Goal: Information Seeking & Learning: Learn about a topic

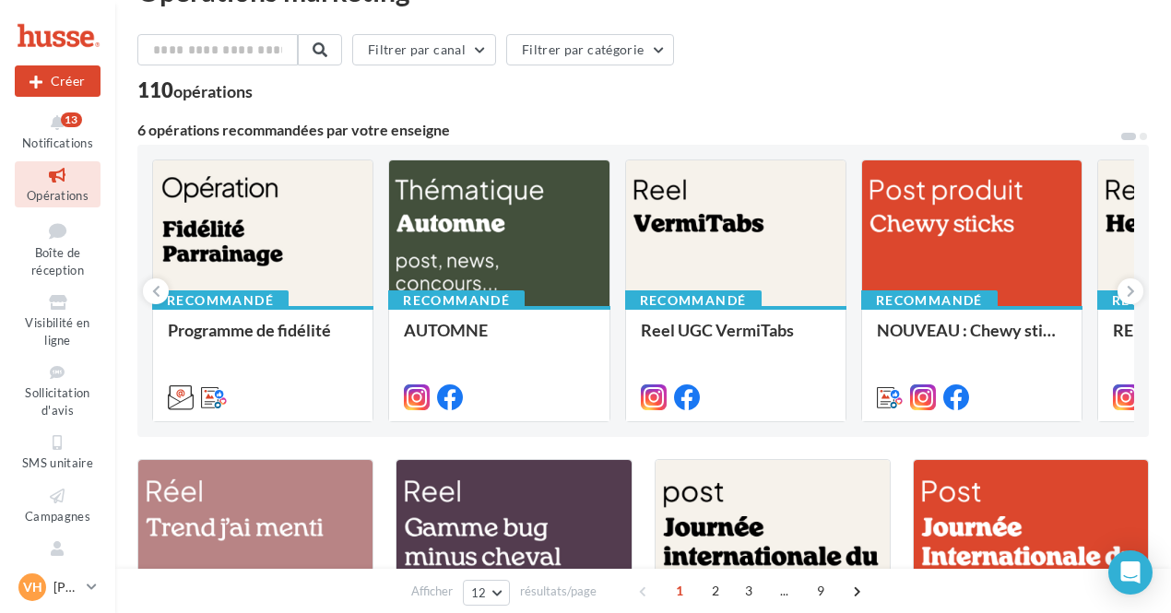
scroll to position [53, 0]
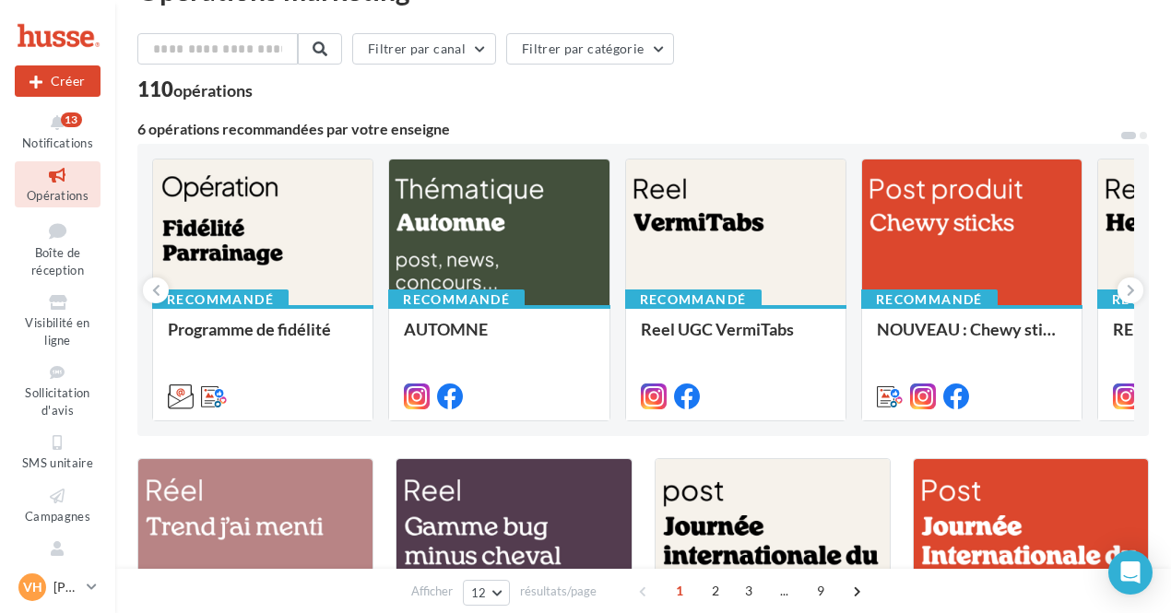
click at [994, 45] on div "Filtrer par canal Filtrer par catégorie" at bounding box center [642, 52] width 1011 height 39
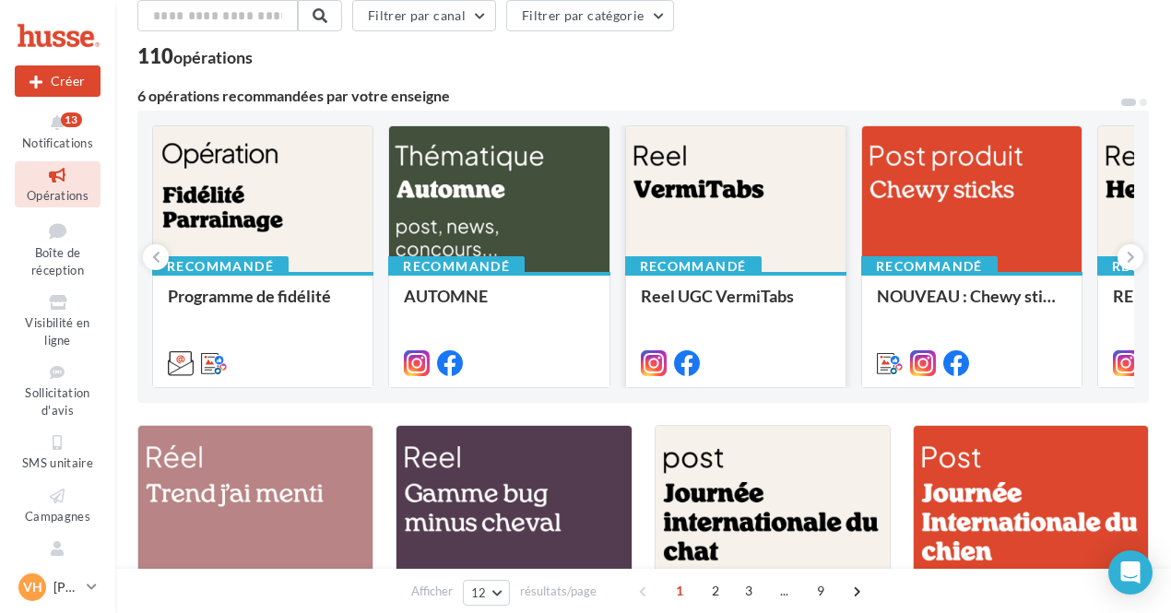
scroll to position [74, 0]
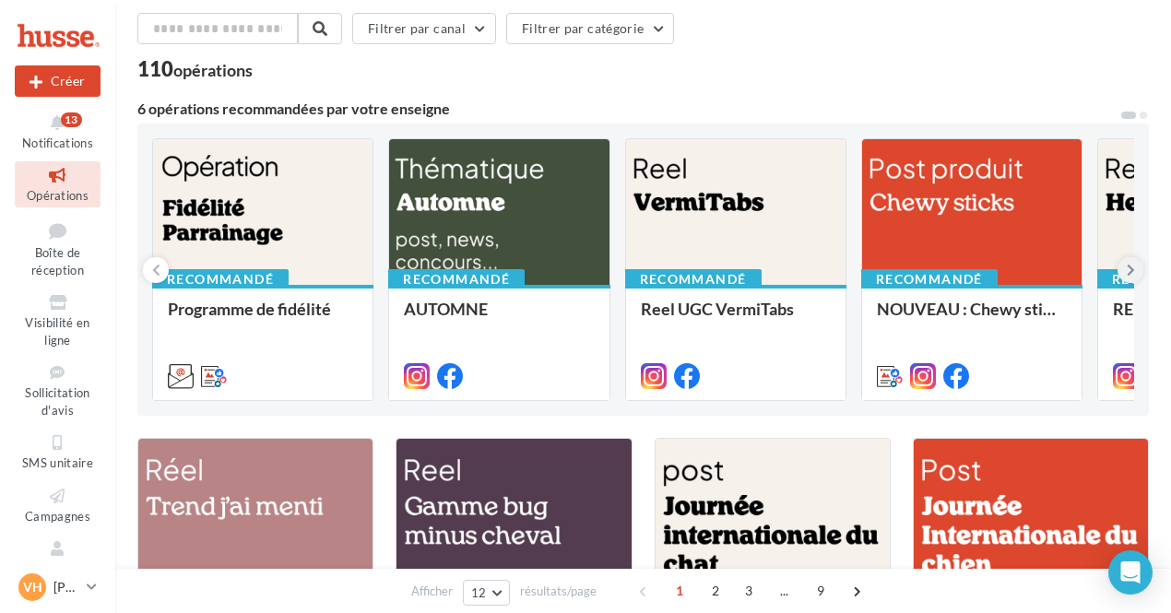
click at [1129, 268] on icon at bounding box center [1130, 270] width 8 height 18
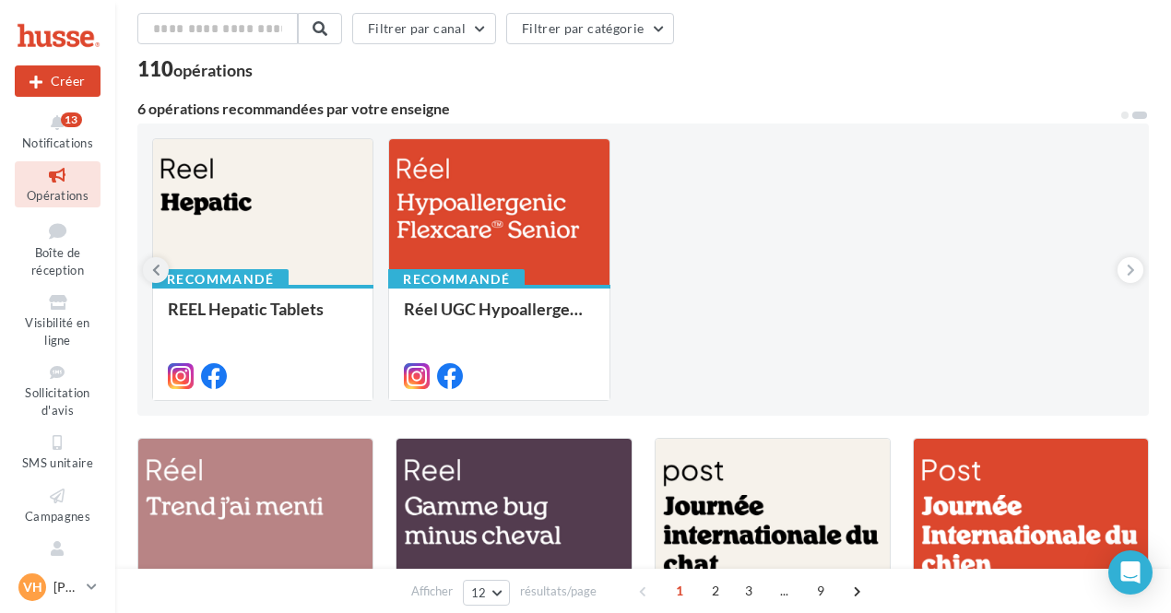
click at [155, 275] on icon at bounding box center [156, 270] width 8 height 18
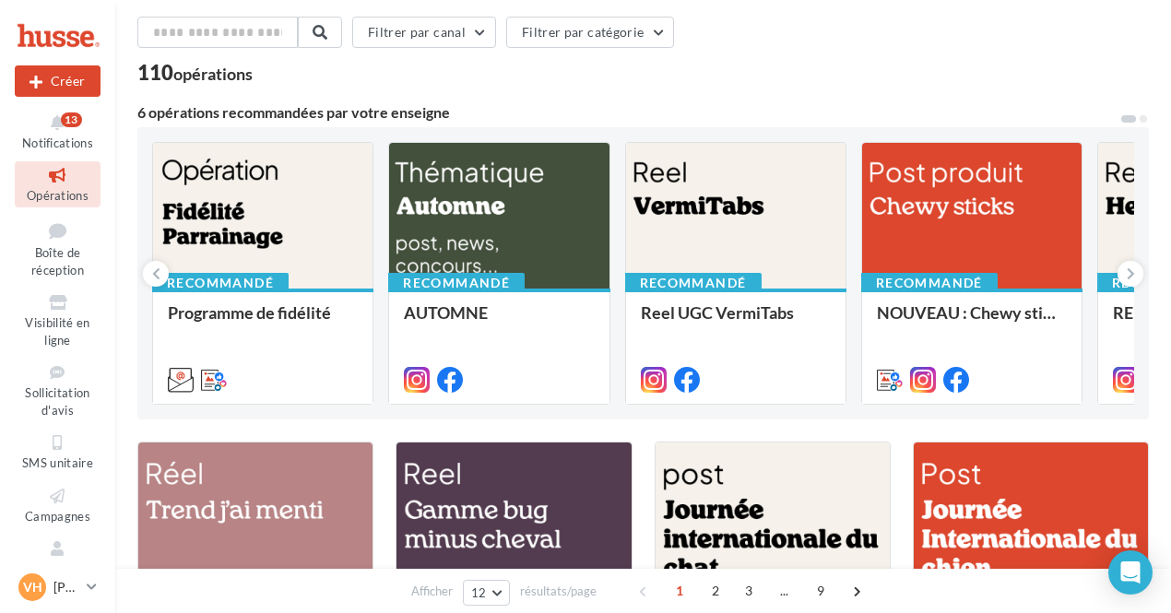
scroll to position [69, 0]
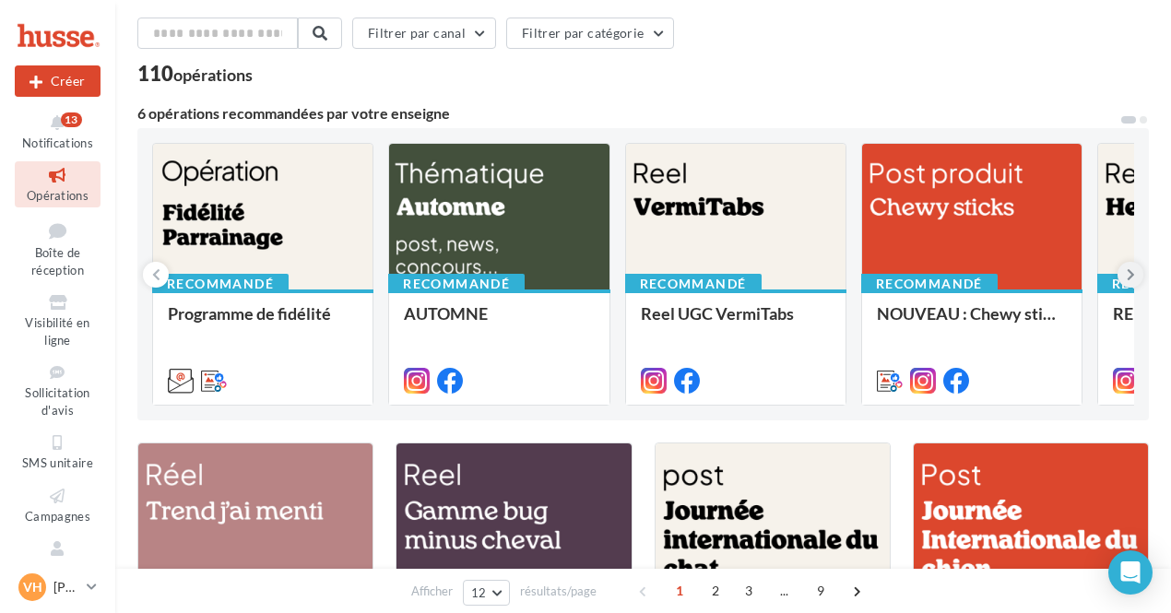
click at [1127, 272] on icon at bounding box center [1130, 274] width 8 height 18
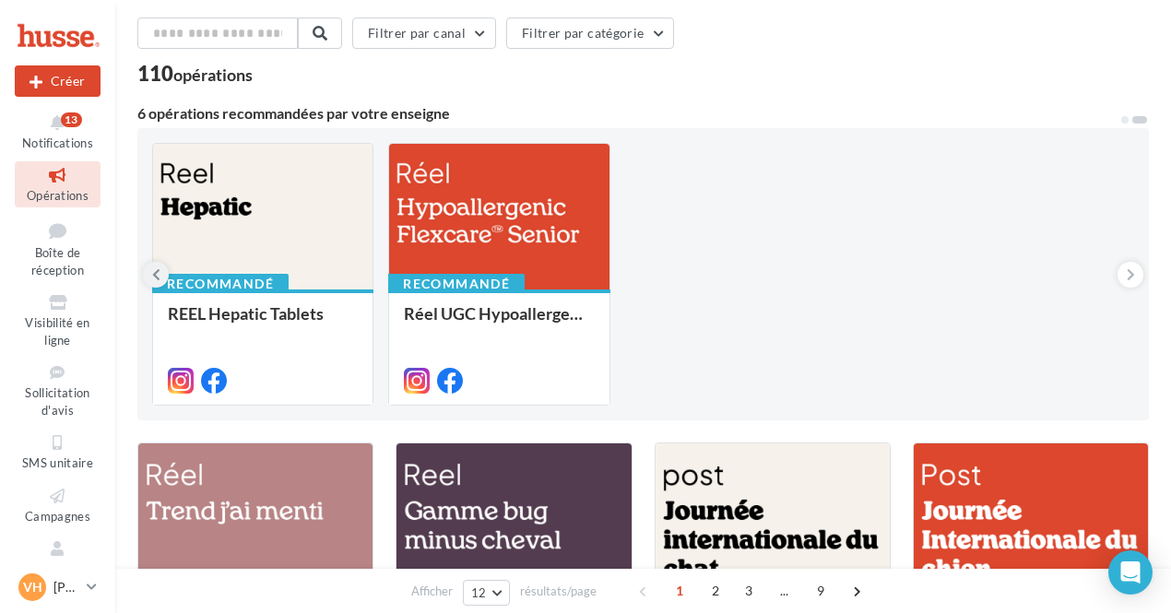
click at [159, 274] on icon at bounding box center [156, 274] width 8 height 18
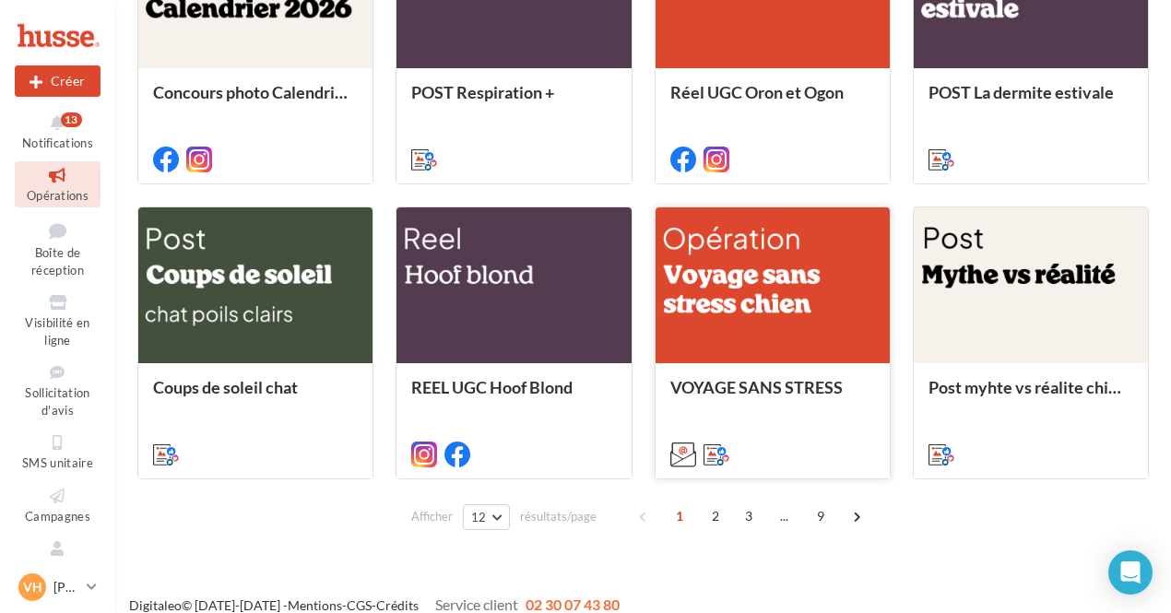
scroll to position [914, 0]
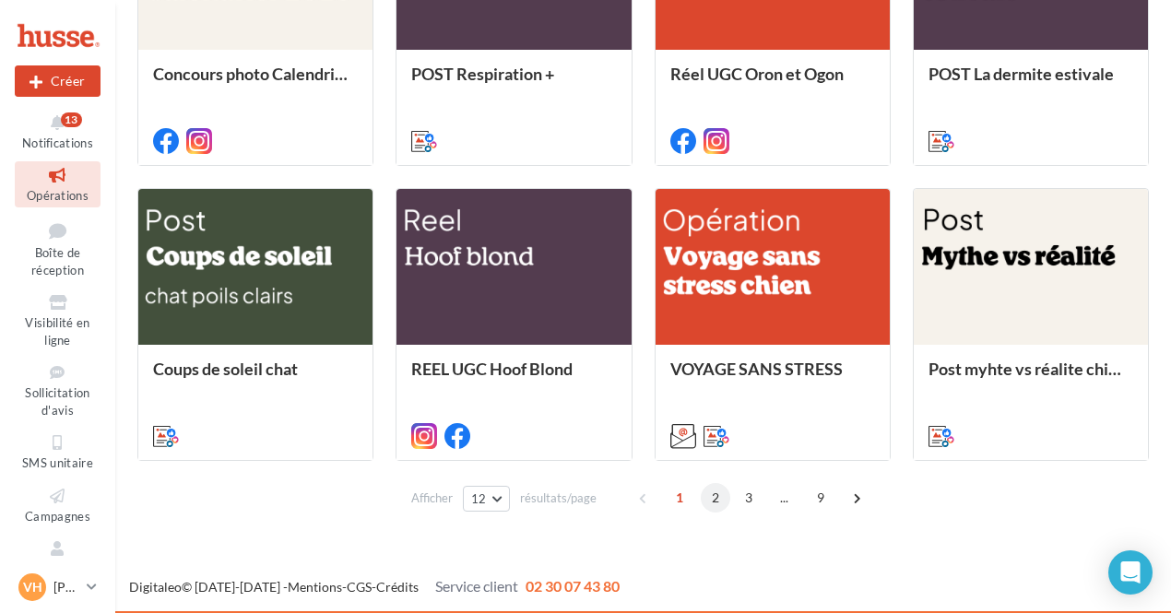
click at [713, 501] on span "2" at bounding box center [715, 497] width 29 height 29
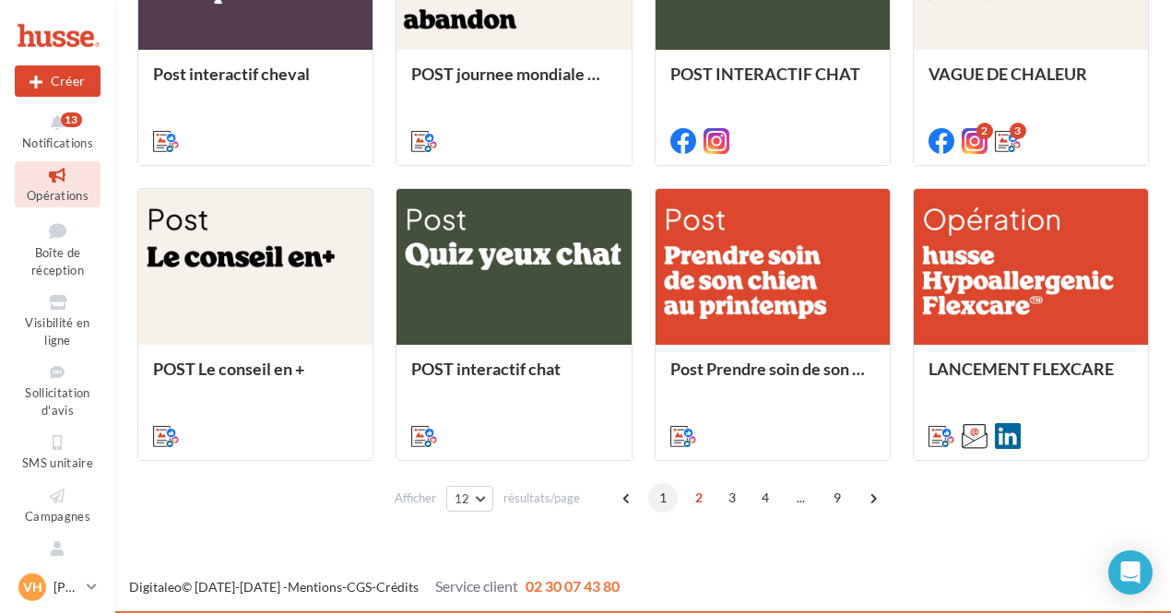
click at [662, 504] on span "1" at bounding box center [662, 497] width 29 height 29
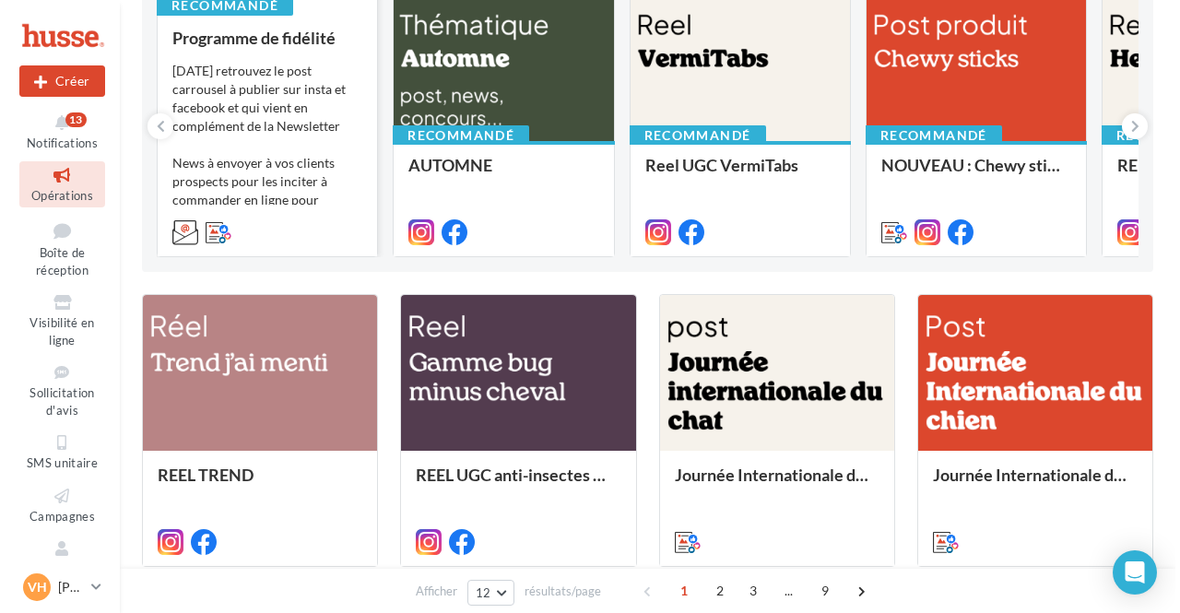
scroll to position [112, 0]
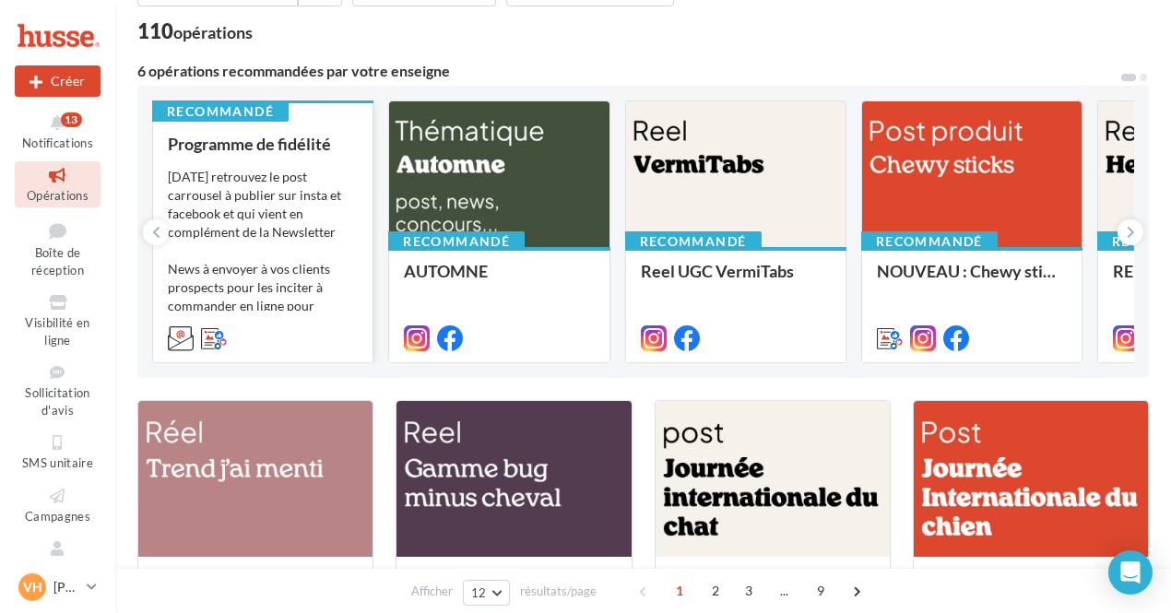
click at [303, 236] on div "[DATE] retrouvez le post carrousel à publier sur insta et facebook et qui vient…" at bounding box center [263, 260] width 190 height 184
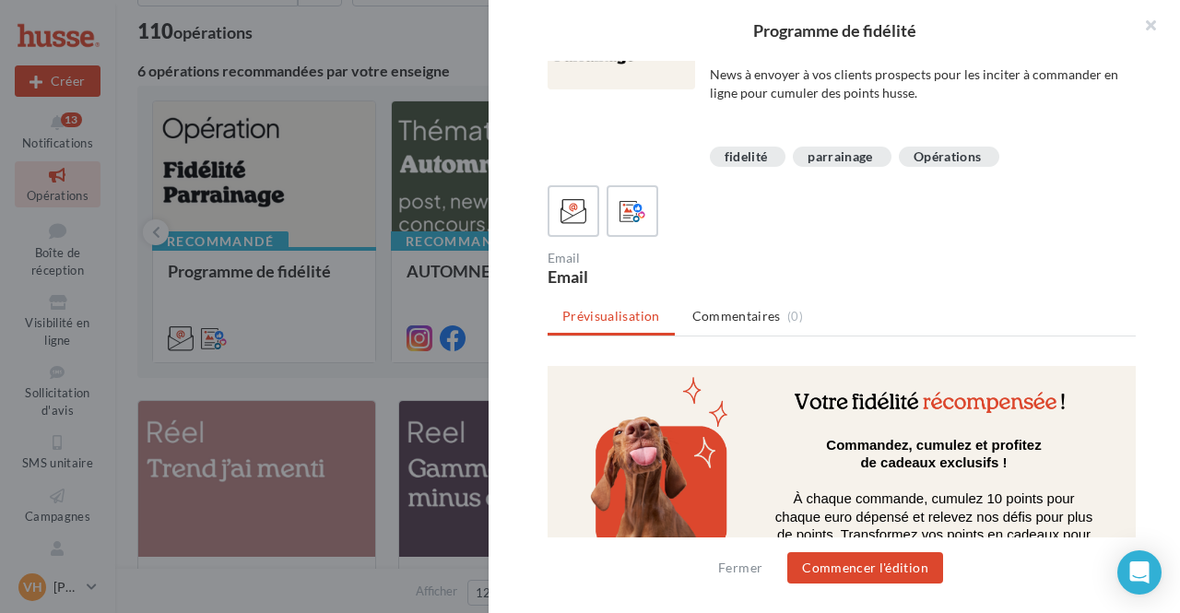
scroll to position [452, 0]
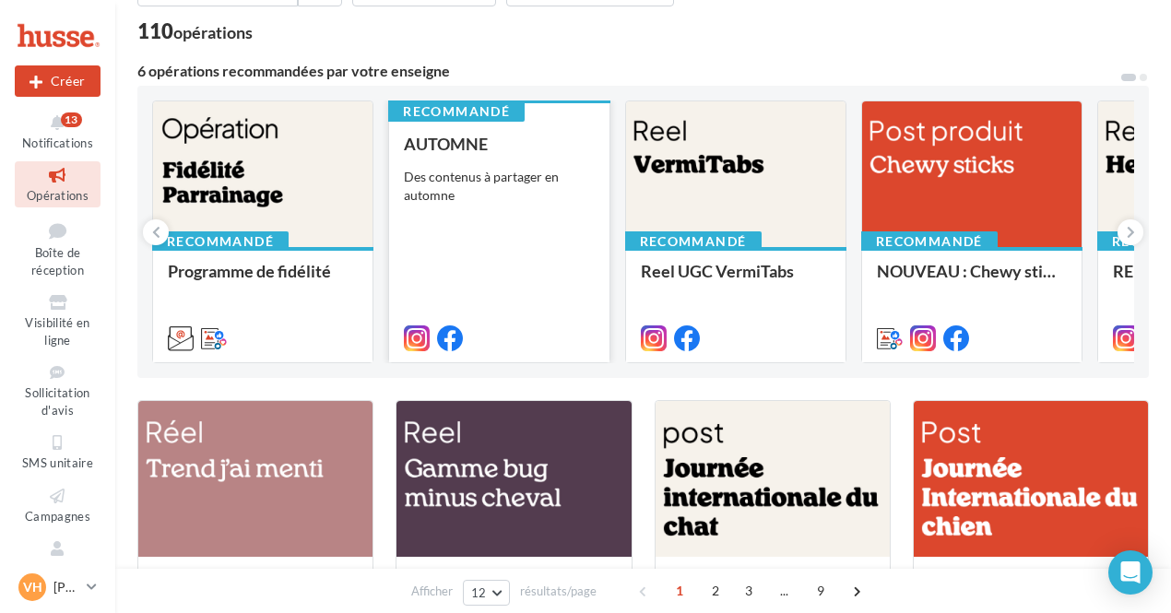
click at [487, 180] on div "Des contenus à partager en automne" at bounding box center [499, 186] width 190 height 37
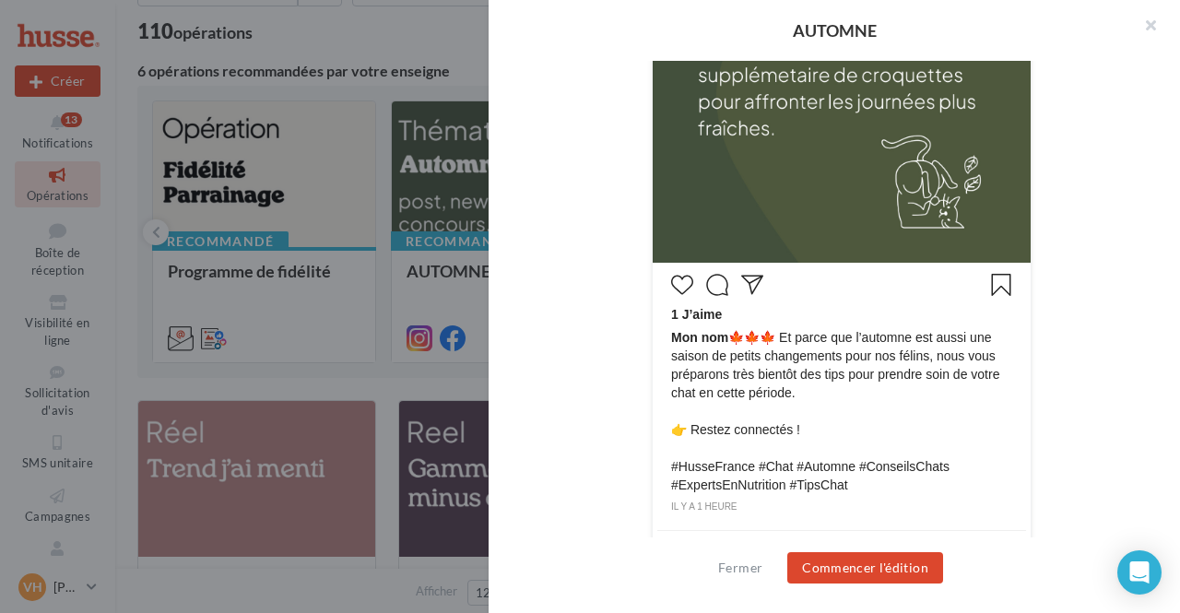
scroll to position [722, 0]
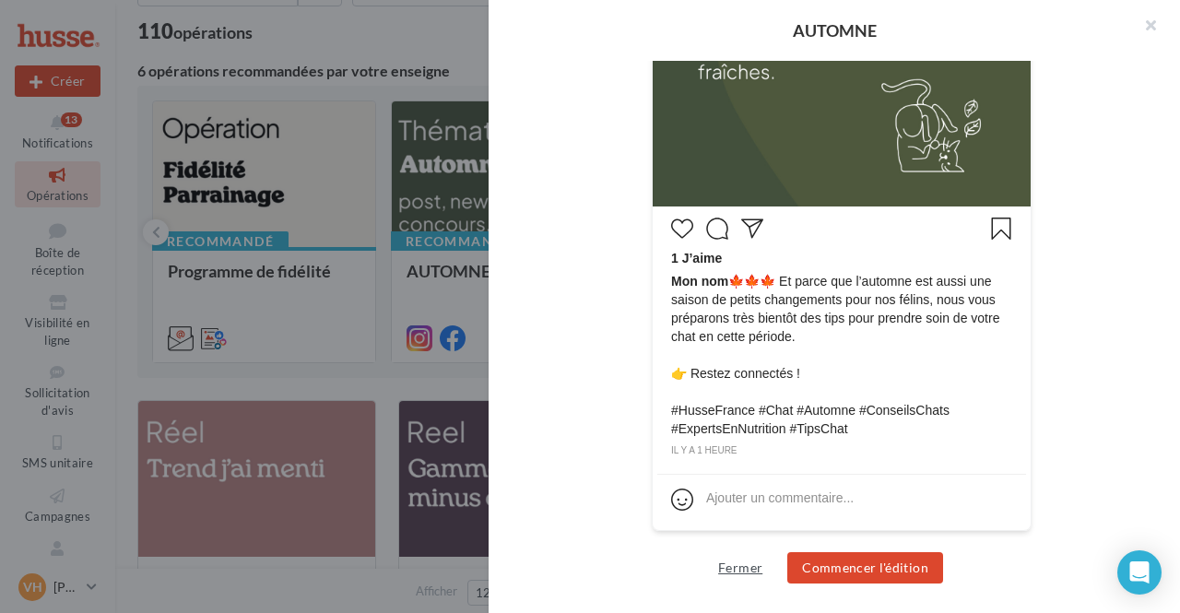
click at [758, 576] on button "Fermer" at bounding box center [740, 568] width 59 height 22
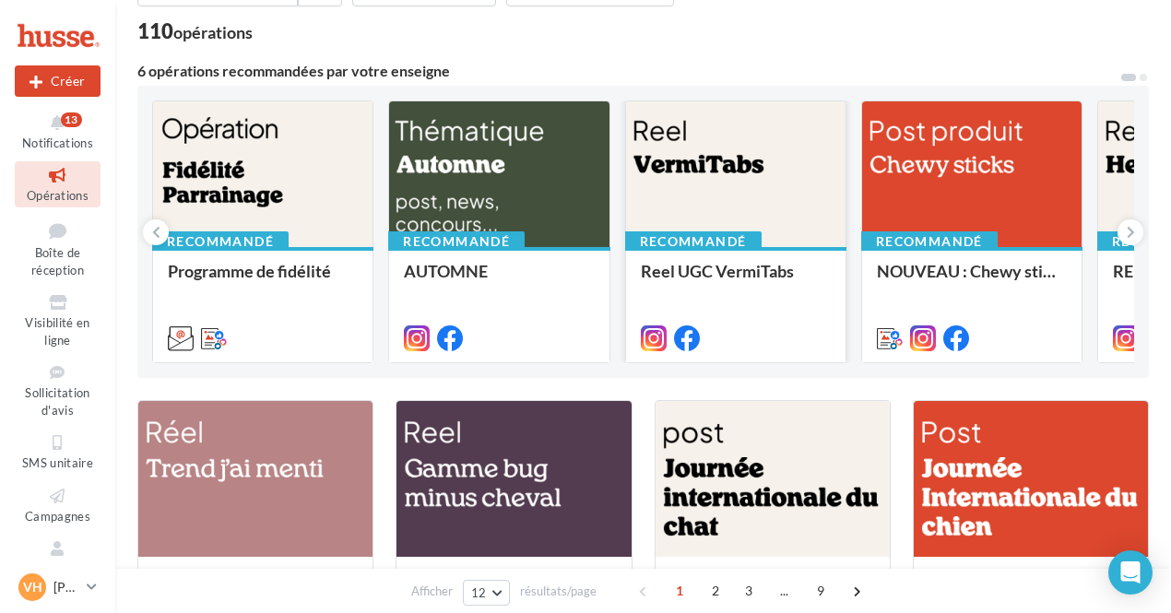
click at [710, 153] on div at bounding box center [735, 174] width 219 height 147
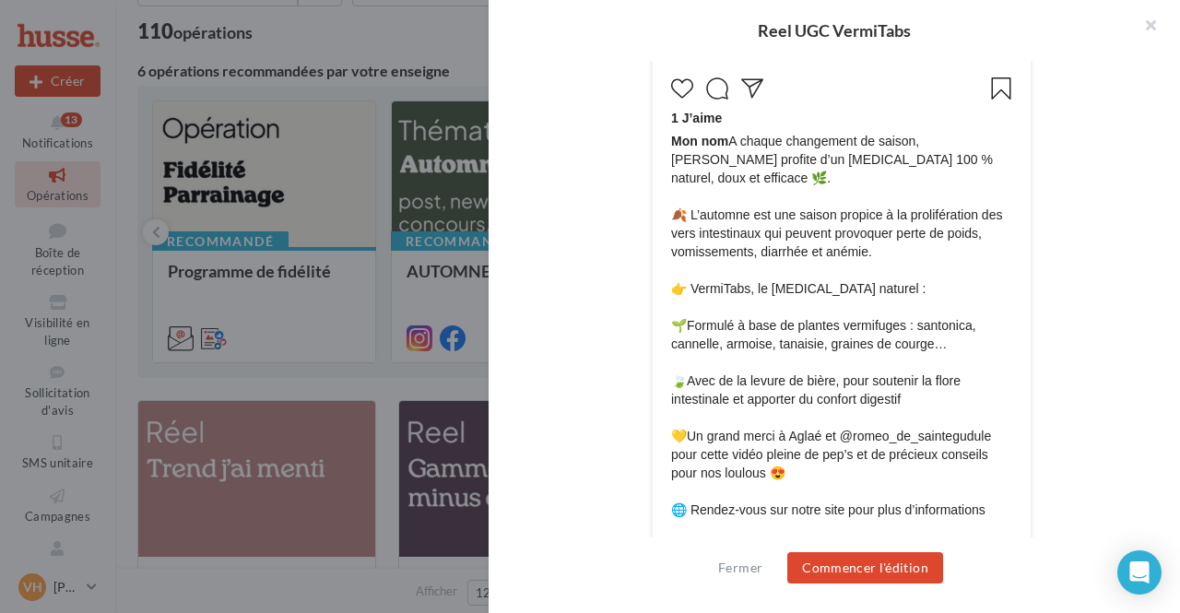
scroll to position [885, 0]
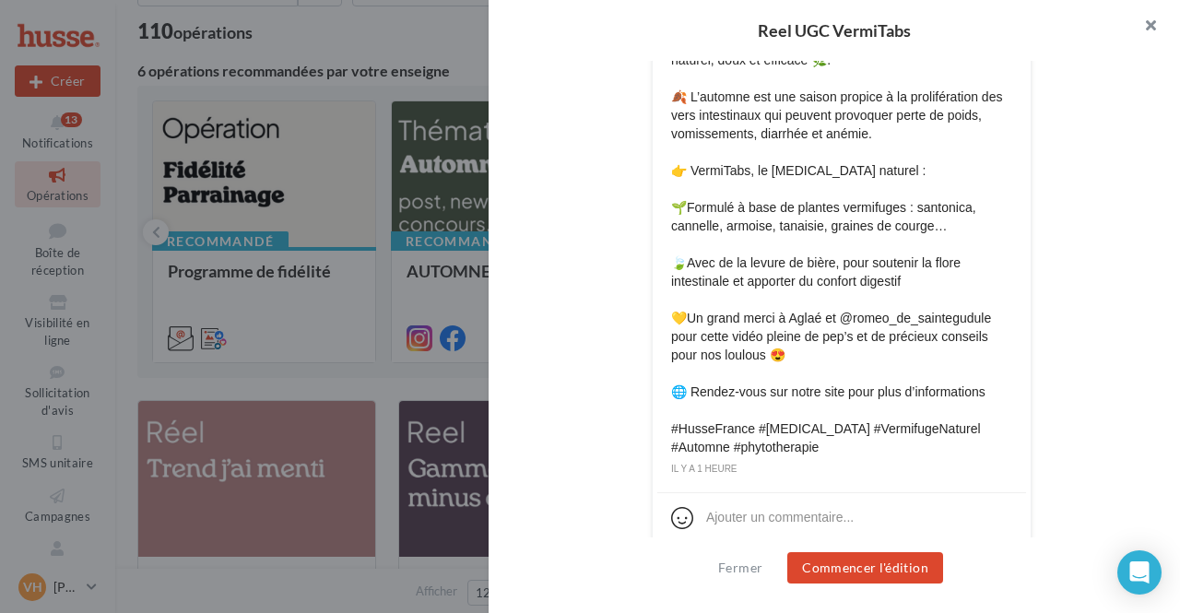
click at [1152, 23] on button "button" at bounding box center [1143, 27] width 74 height 55
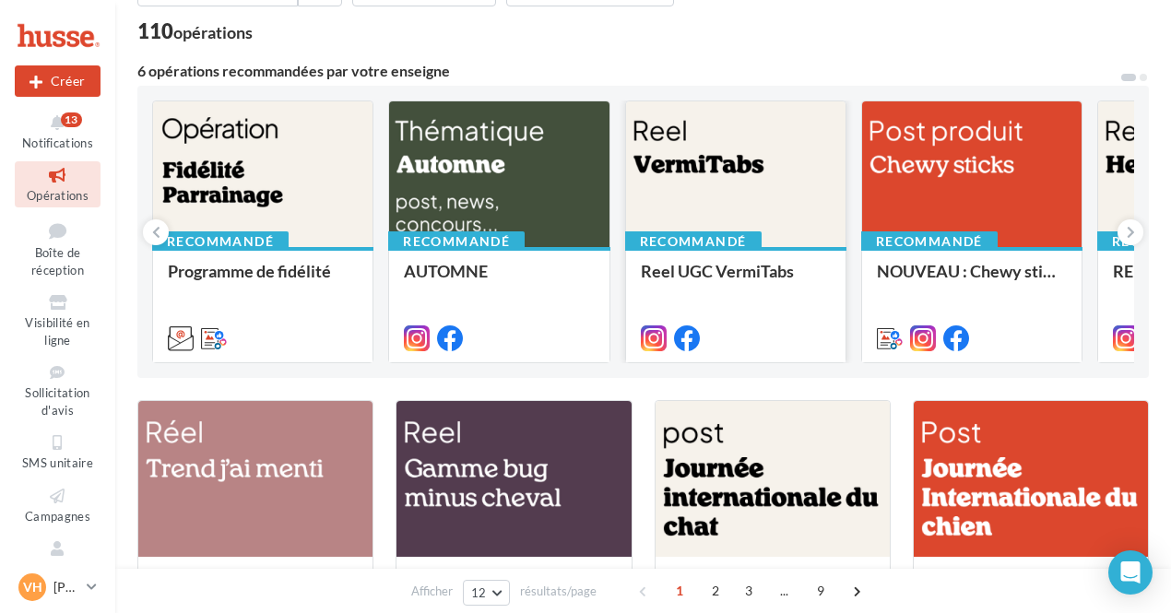
click at [702, 209] on div at bounding box center [735, 174] width 219 height 147
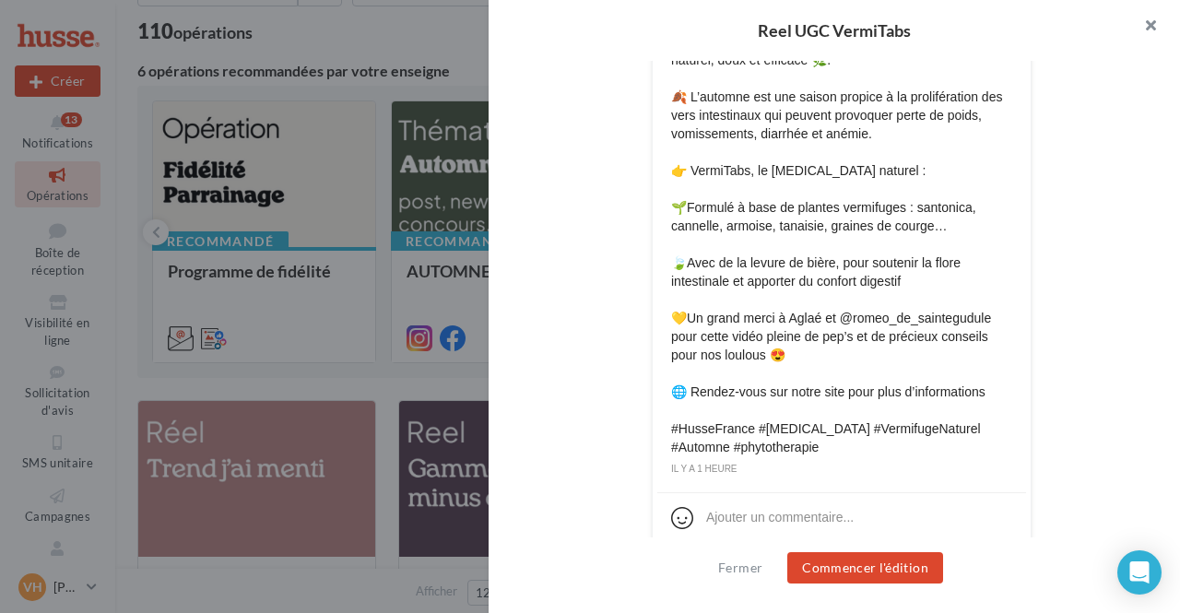
click at [1157, 16] on button "button" at bounding box center [1143, 27] width 74 height 55
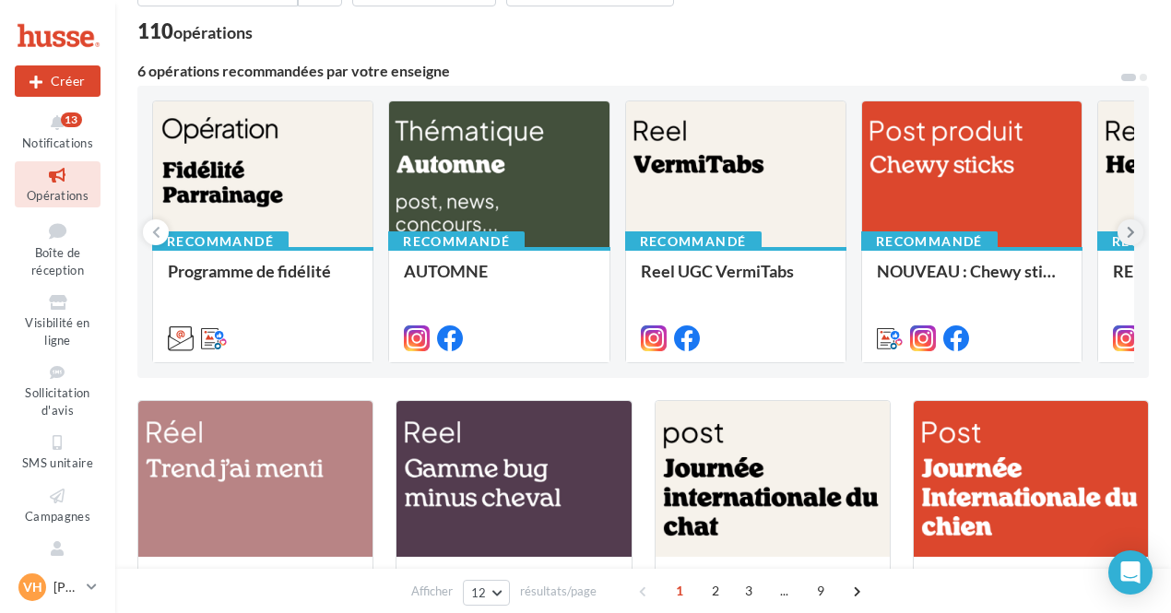
click at [1127, 234] on icon at bounding box center [1130, 232] width 8 height 18
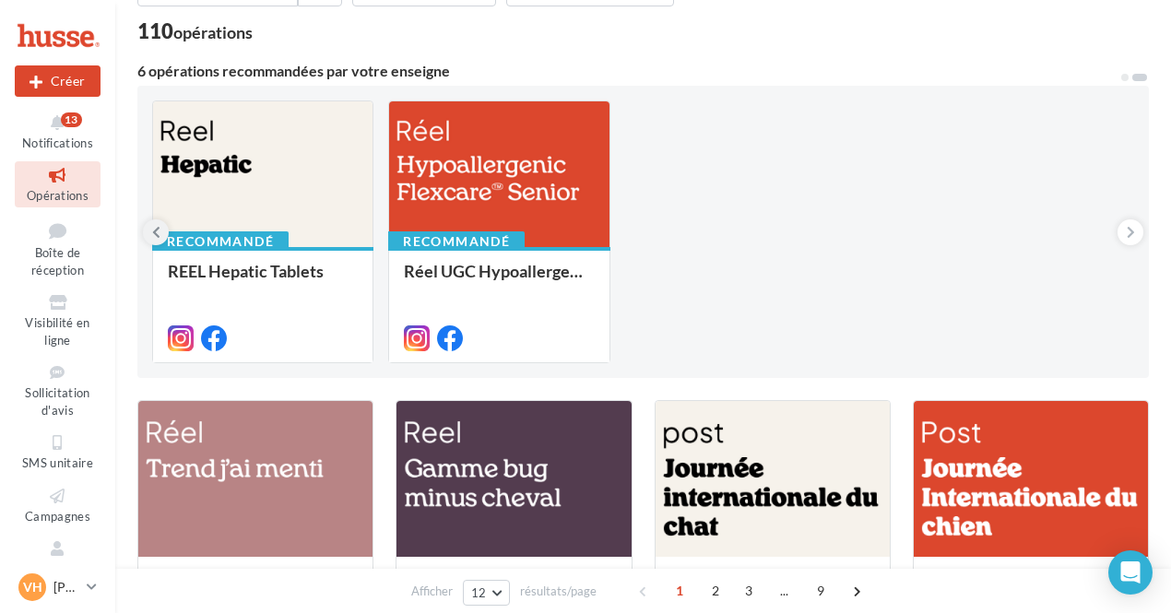
click at [154, 230] on icon at bounding box center [156, 232] width 8 height 18
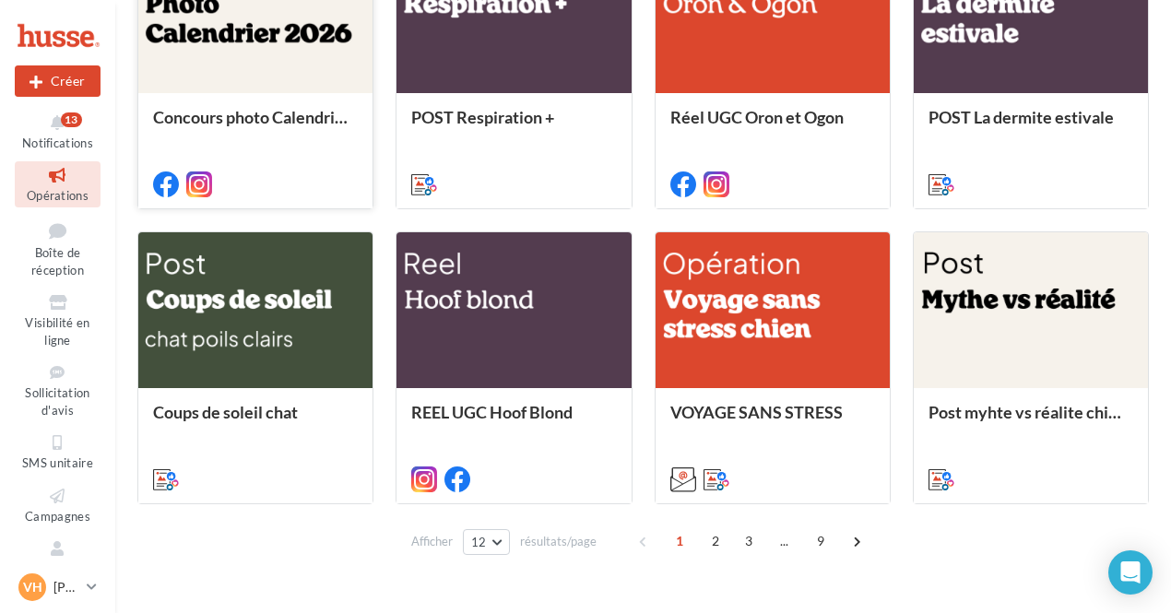
scroll to position [914, 0]
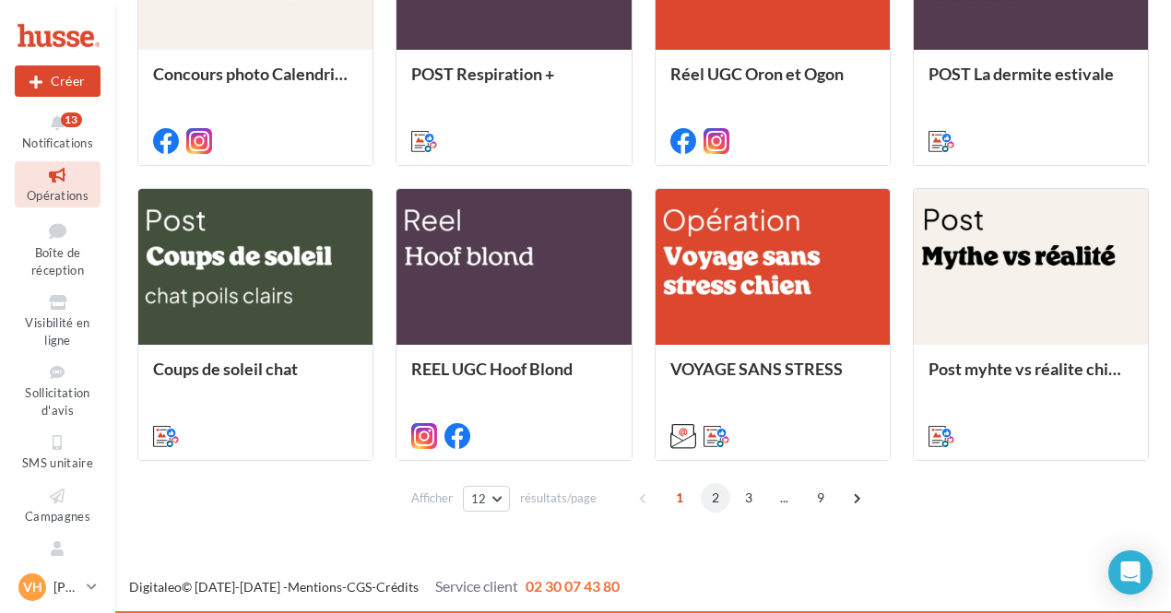
click at [720, 493] on span "2" at bounding box center [715, 497] width 29 height 29
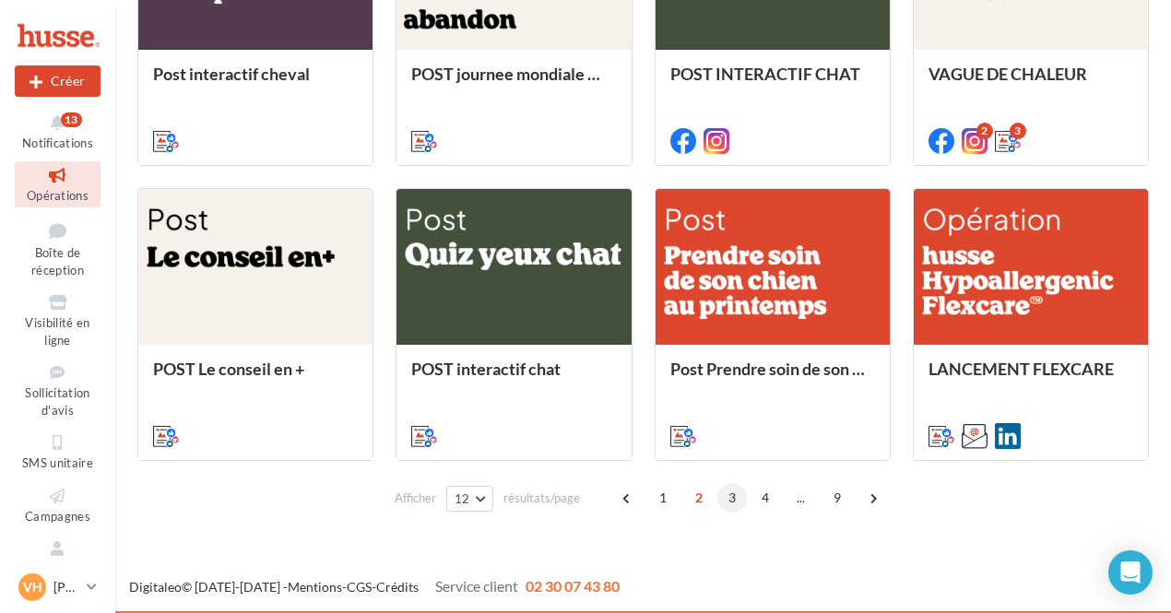
click at [730, 497] on span "3" at bounding box center [731, 497] width 29 height 29
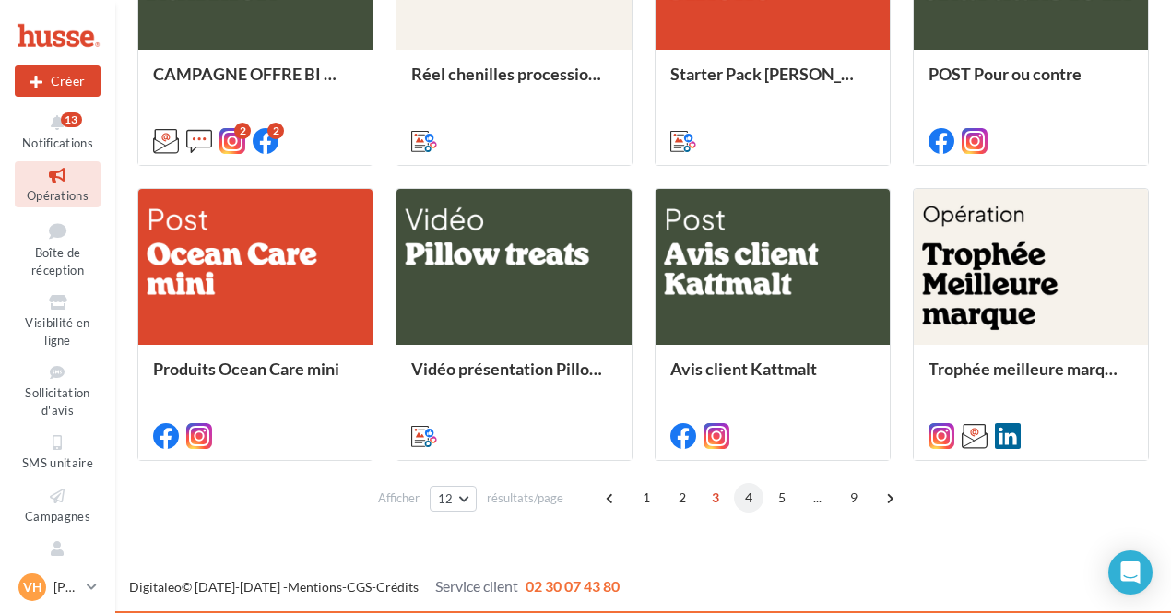
click at [747, 502] on span "4" at bounding box center [748, 497] width 29 height 29
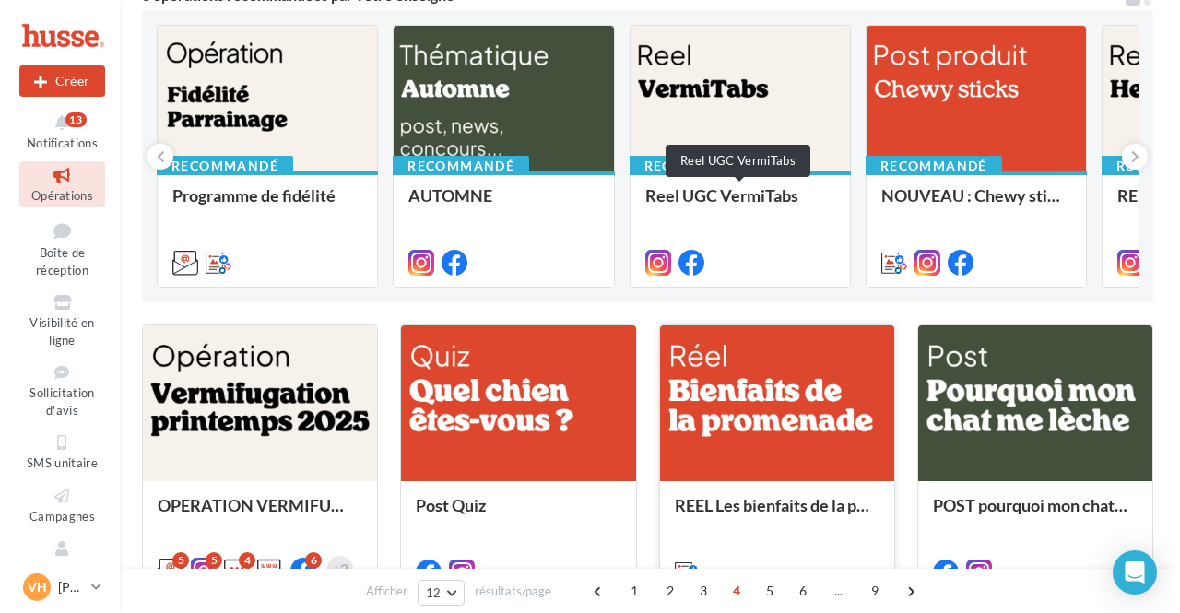
scroll to position [205, 0]
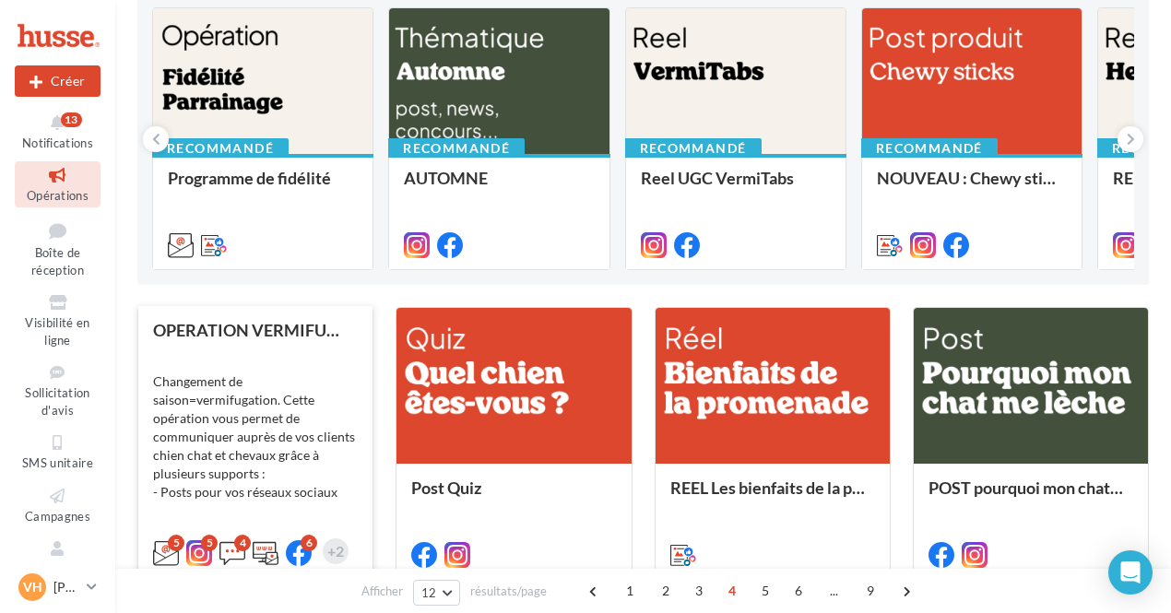
click at [326, 374] on div "Changement de saison=vermifugation. Cette opération vous permet de communiquer …" at bounding box center [255, 446] width 205 height 184
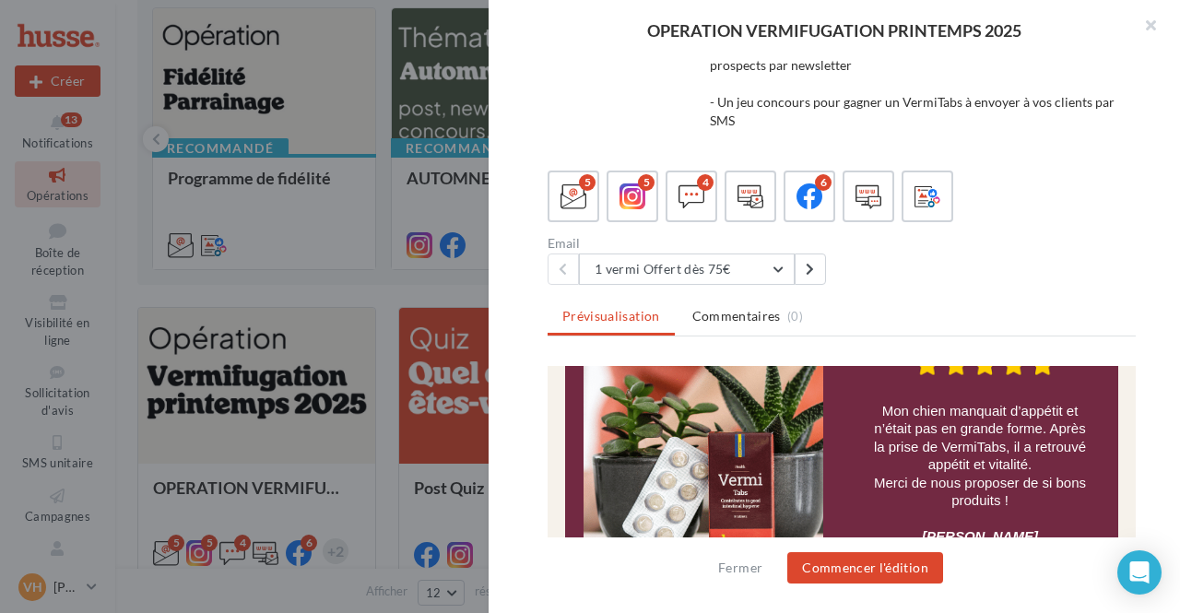
scroll to position [1322, 0]
click at [573, 200] on icon at bounding box center [573, 196] width 27 height 27
click at [763, 195] on div at bounding box center [751, 197] width 34 height 34
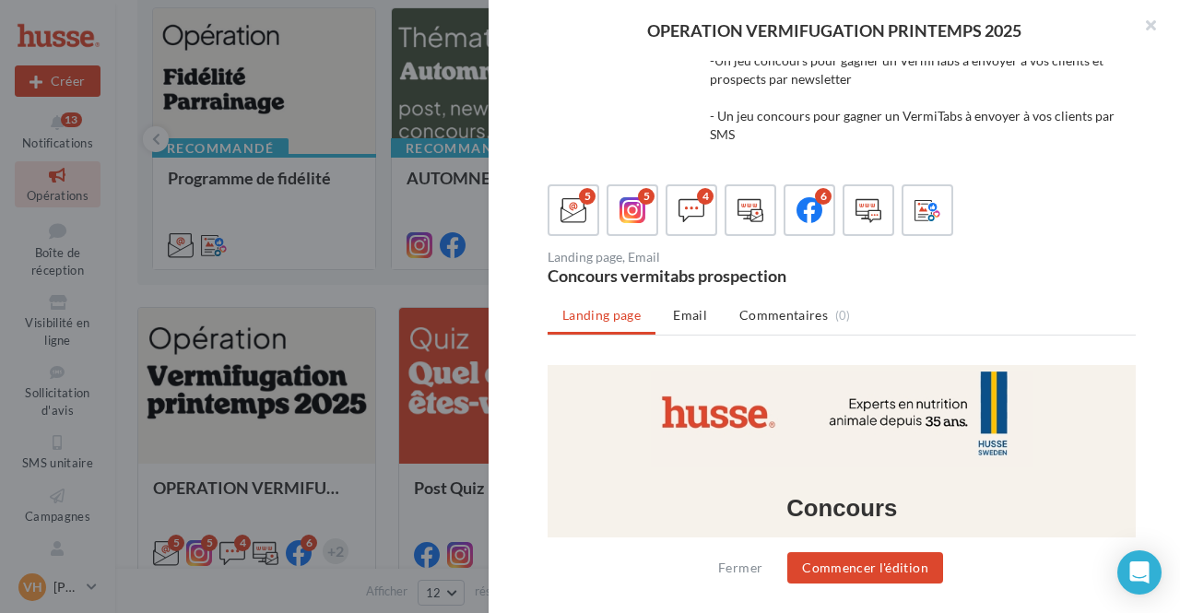
scroll to position [412, 0]
click at [567, 207] on icon at bounding box center [573, 211] width 27 height 27
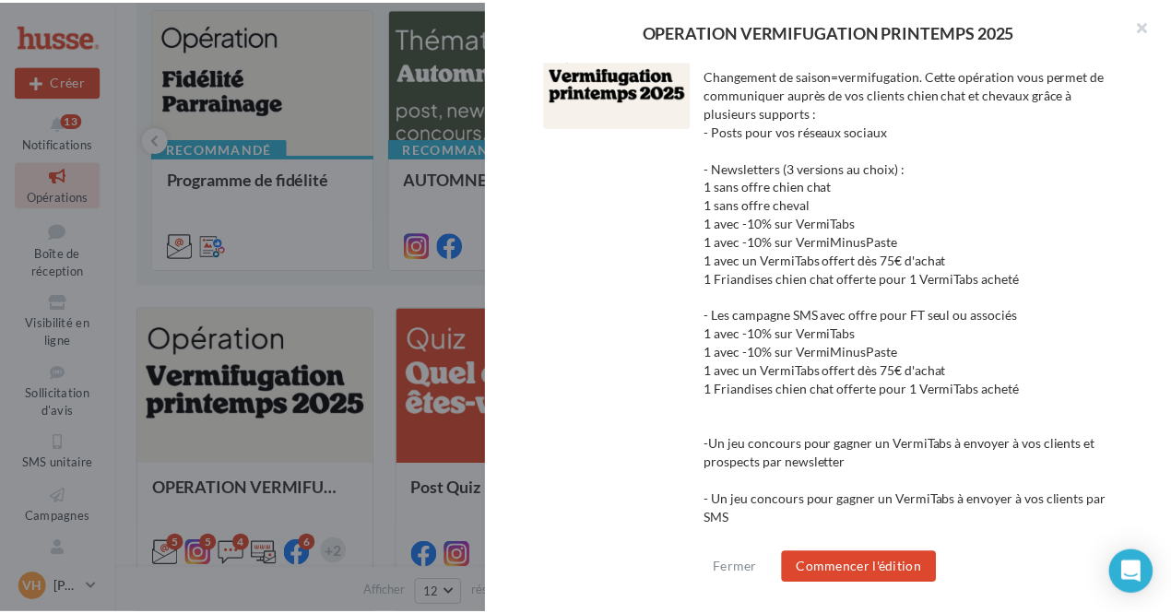
scroll to position [0, 0]
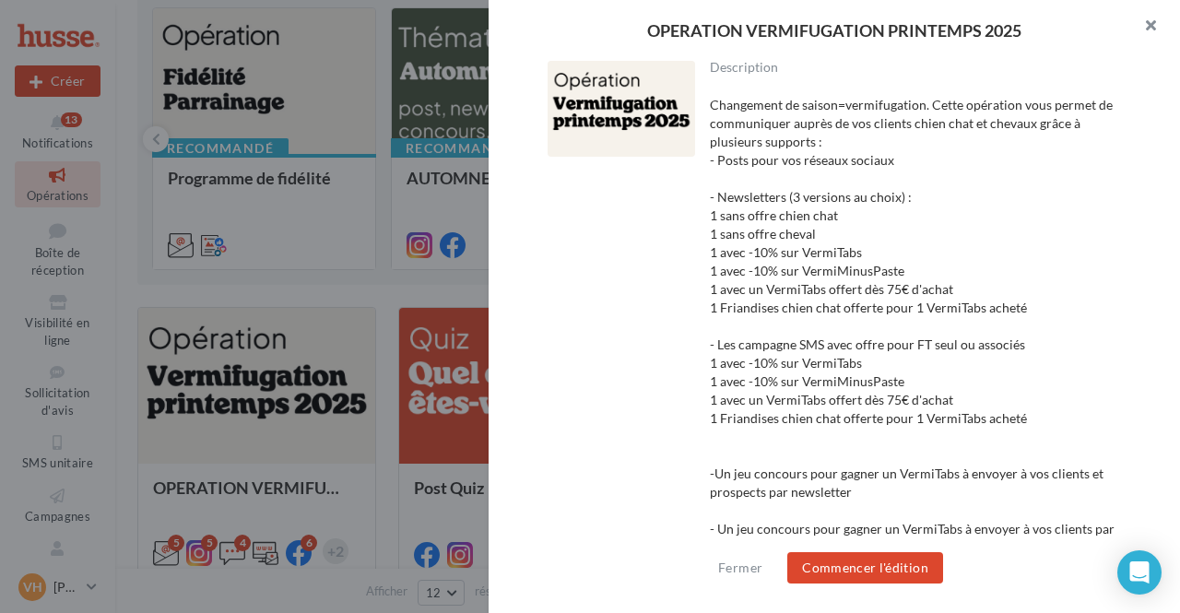
click at [1155, 24] on button "button" at bounding box center [1143, 27] width 74 height 55
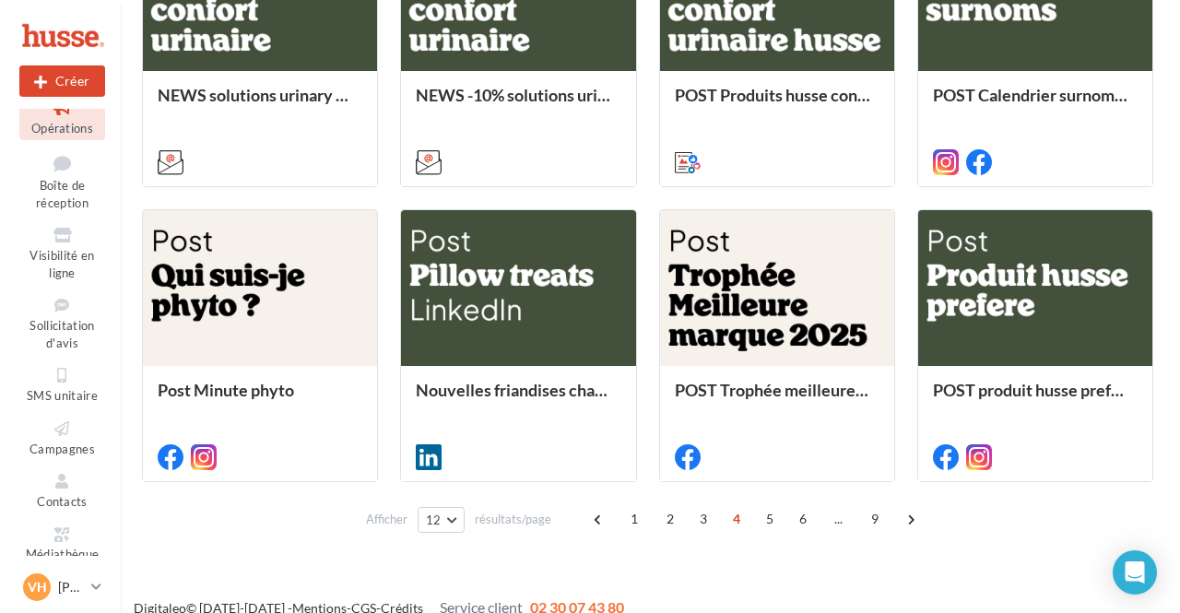
scroll to position [891, 0]
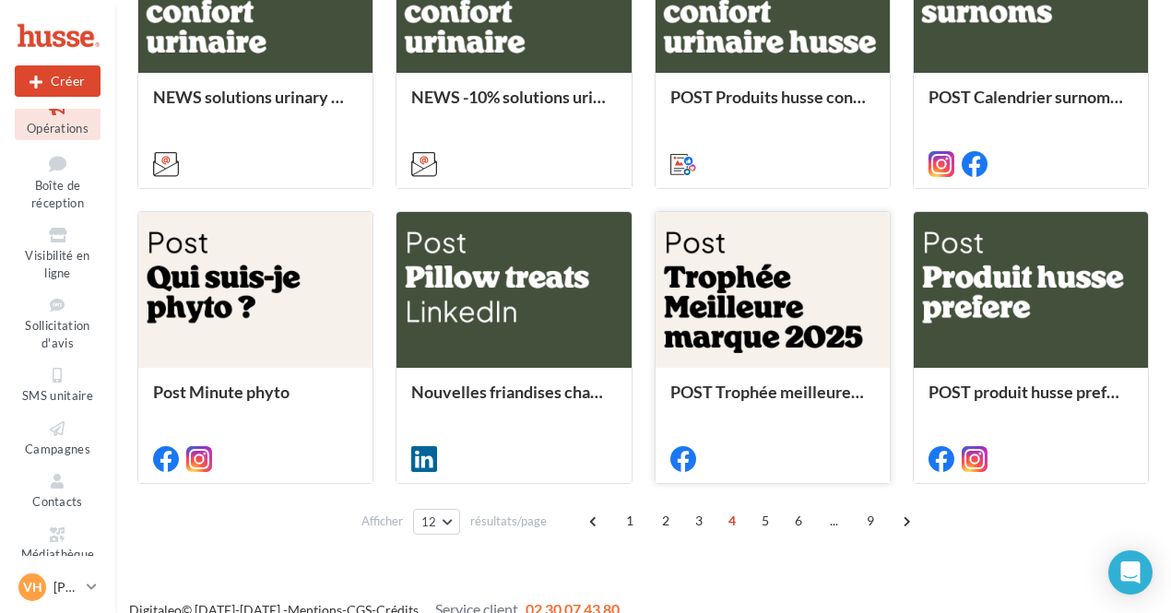
click at [734, 316] on div at bounding box center [772, 291] width 234 height 158
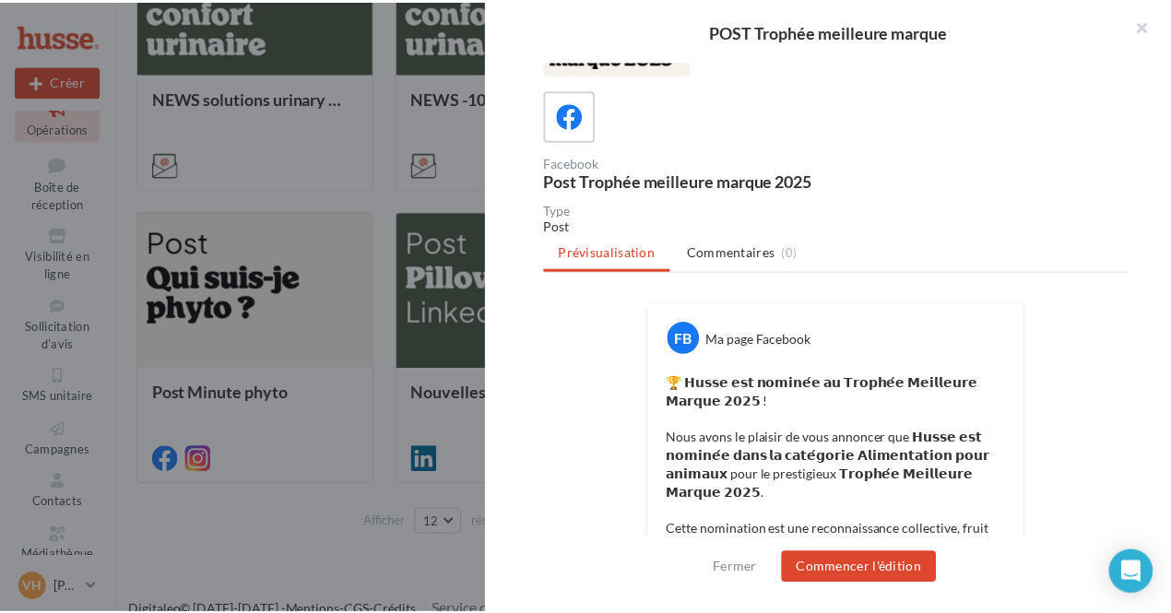
scroll to position [65, 0]
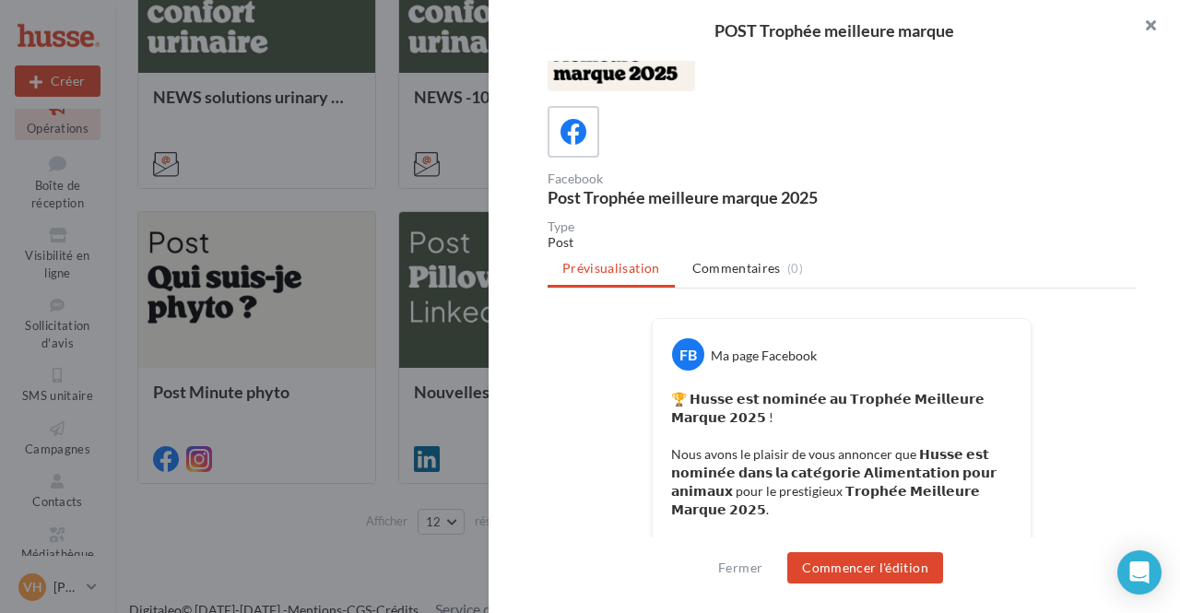
click at [1150, 25] on button "button" at bounding box center [1143, 27] width 74 height 55
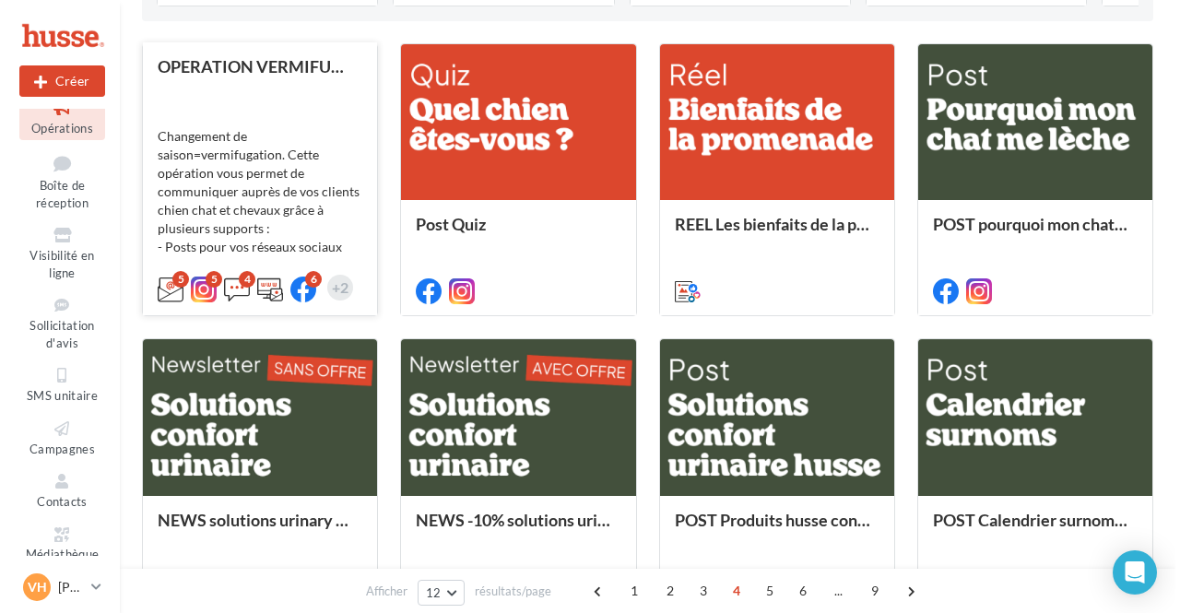
scroll to position [466, 0]
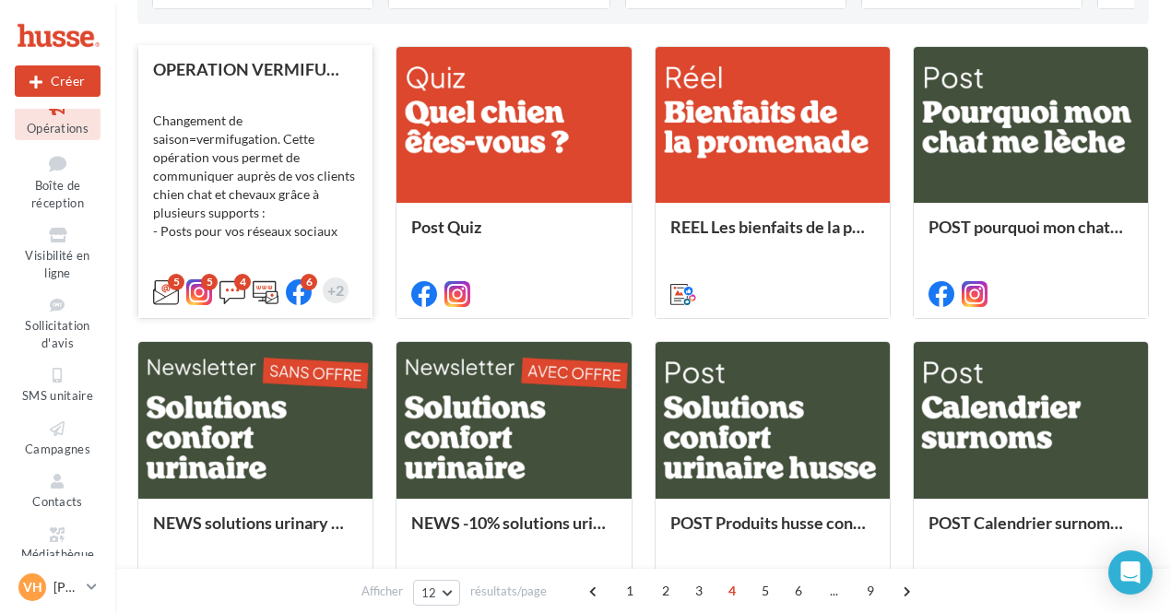
click at [254, 137] on div "Changement de saison=vermifugation. Cette opération vous permet de communiquer …" at bounding box center [255, 185] width 205 height 184
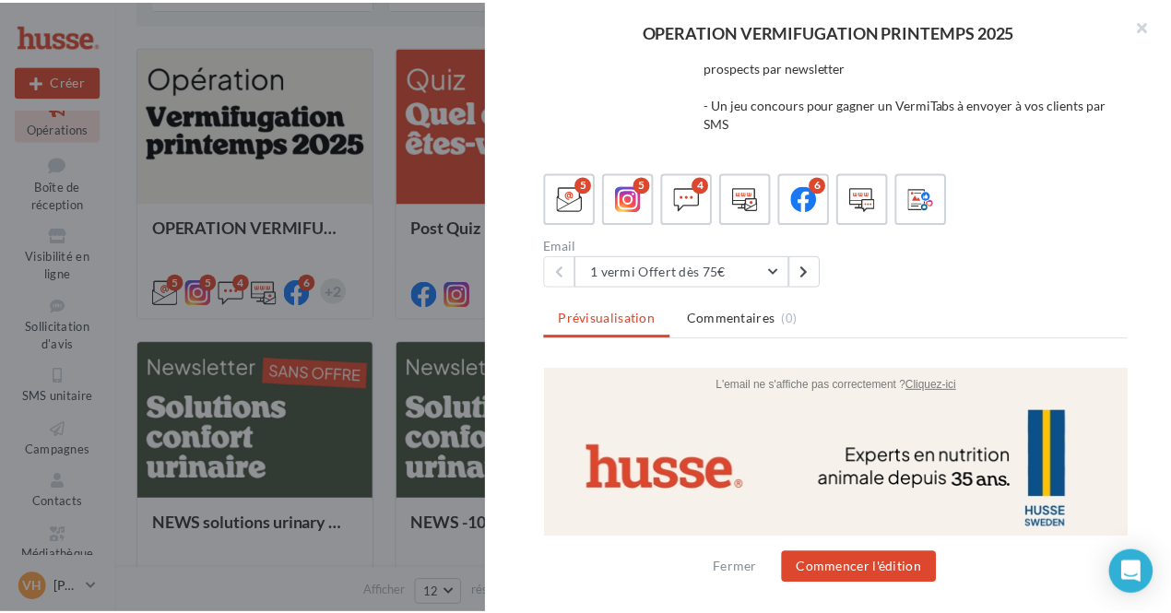
scroll to position [427, 0]
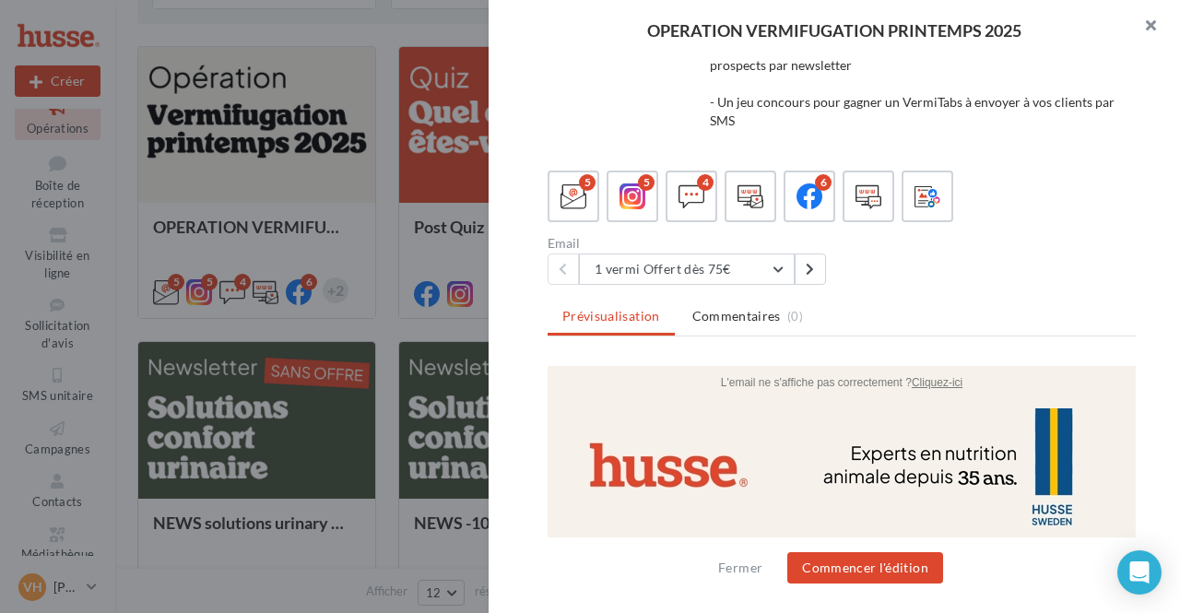
click at [1149, 33] on button "button" at bounding box center [1143, 27] width 74 height 55
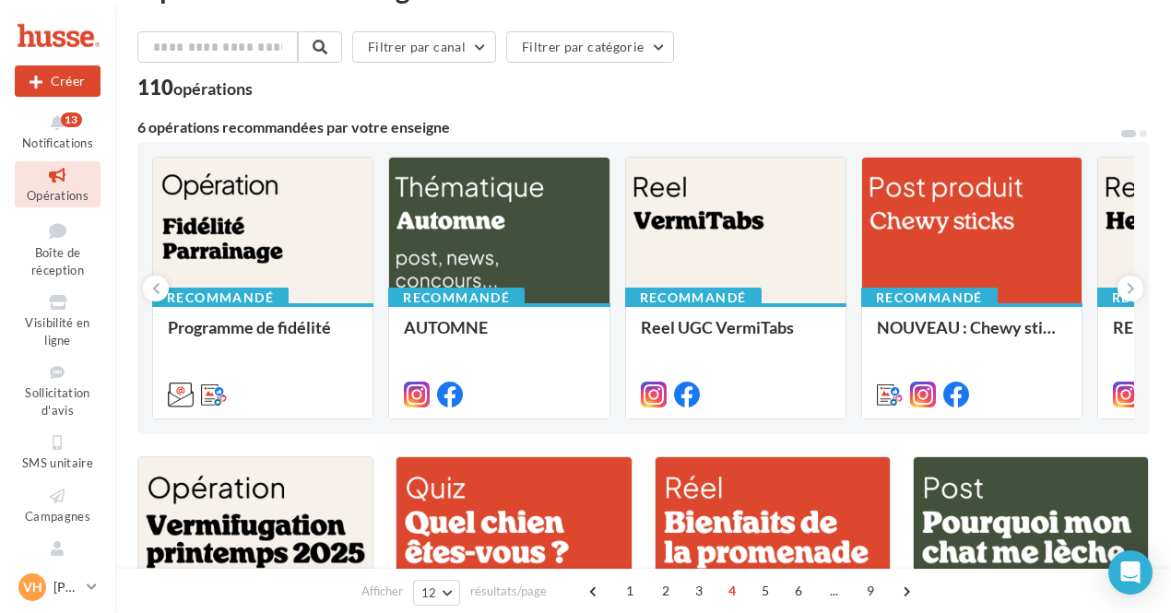
scroll to position [0, 0]
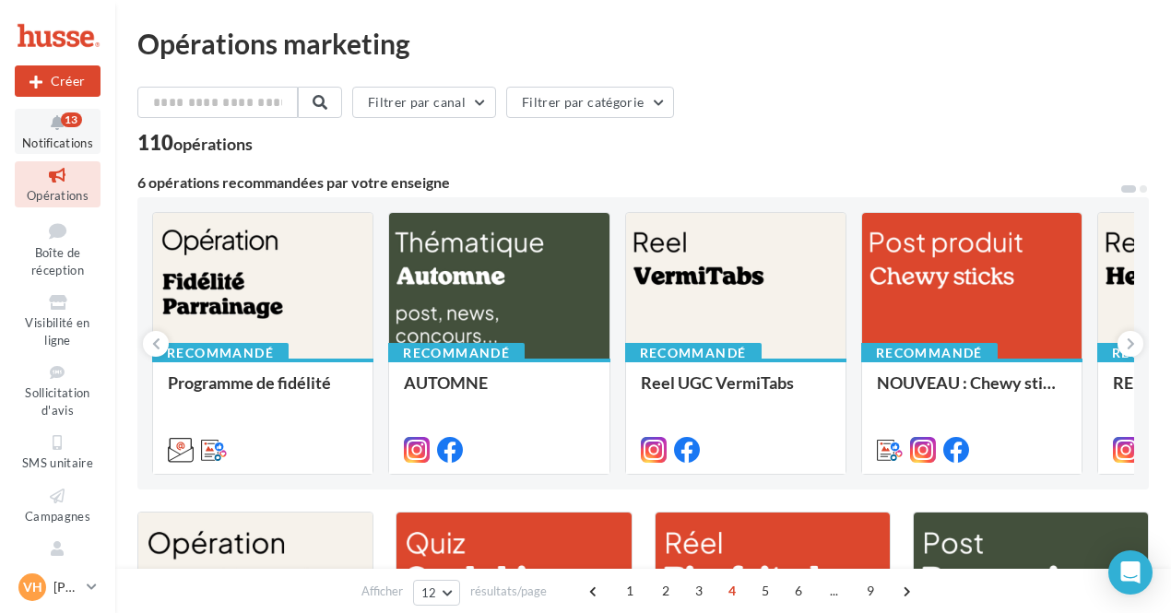
click at [56, 131] on icon at bounding box center [57, 122] width 75 height 21
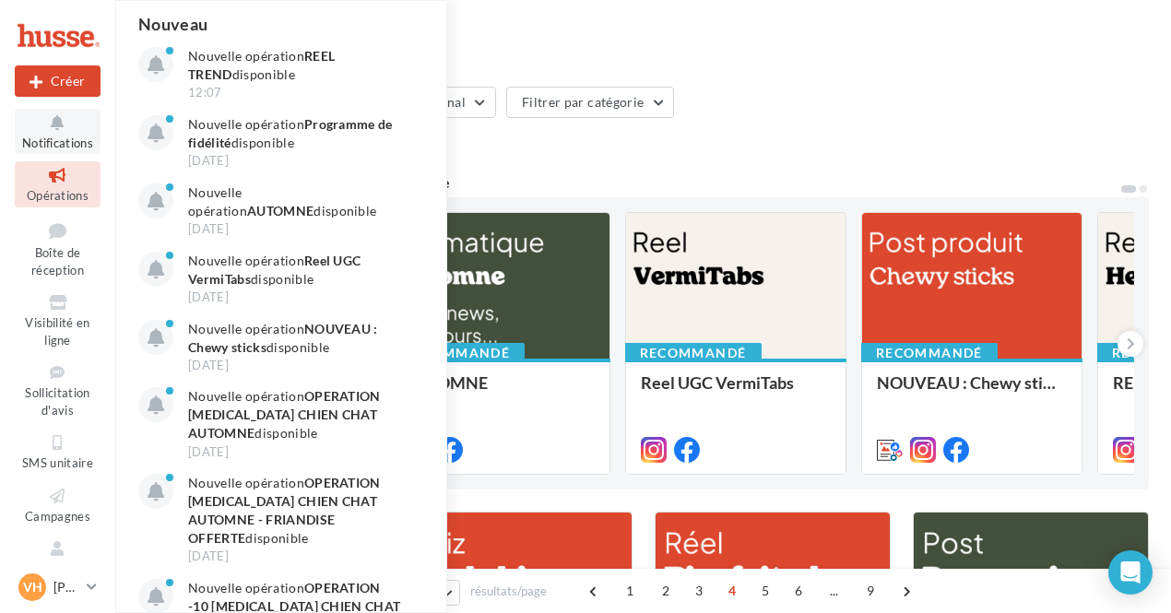
click at [71, 141] on span "Notifications" at bounding box center [57, 143] width 71 height 15
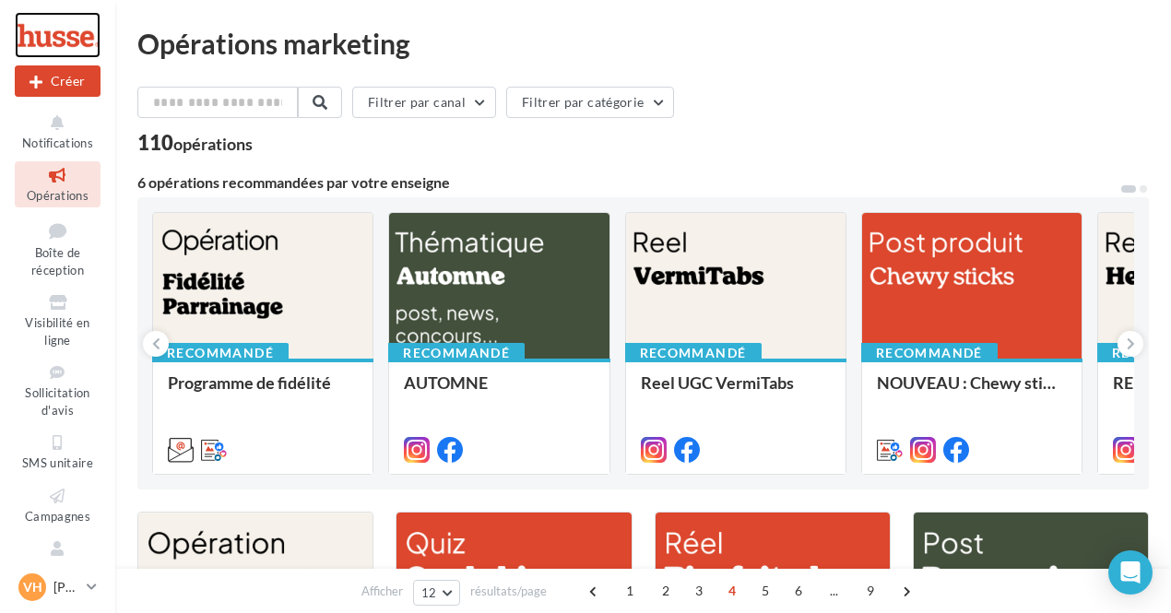
click at [65, 31] on div at bounding box center [58, 35] width 86 height 46
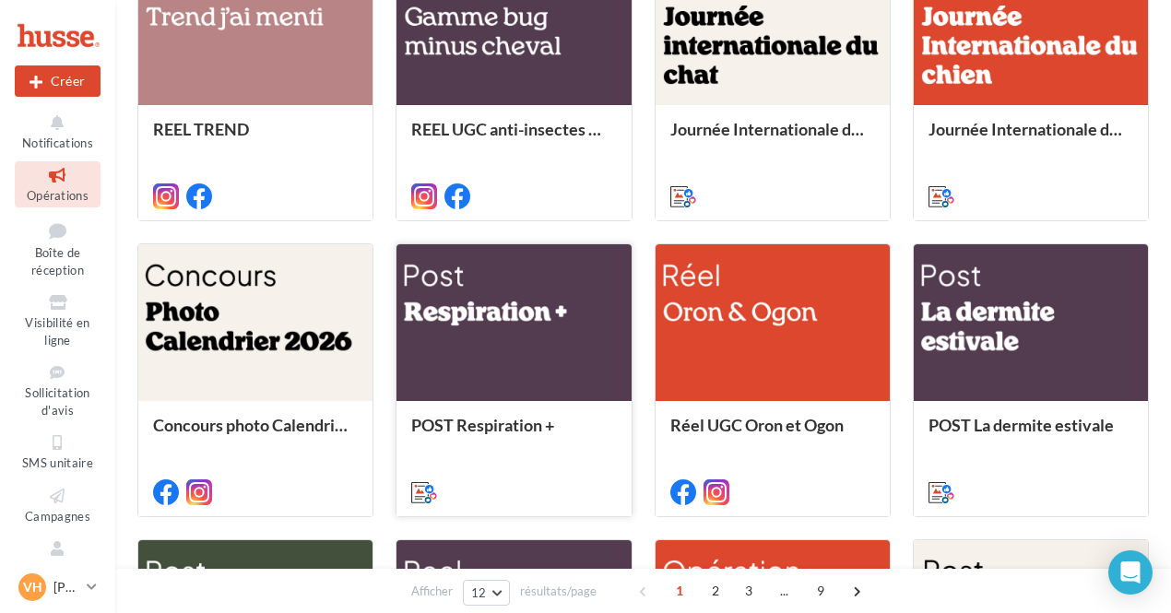
scroll to position [567, 0]
